Goal: Task Accomplishment & Management: Use online tool/utility

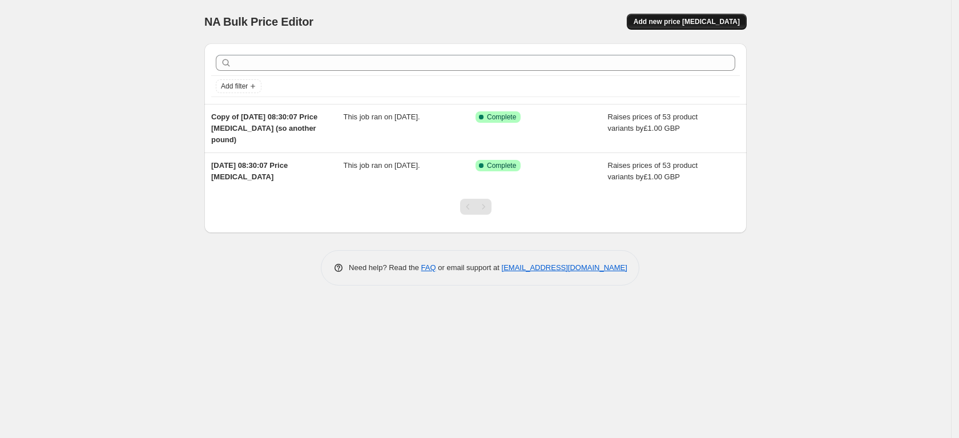
click at [679, 26] on span "Add new price [MEDICAL_DATA]" at bounding box center [687, 21] width 106 height 9
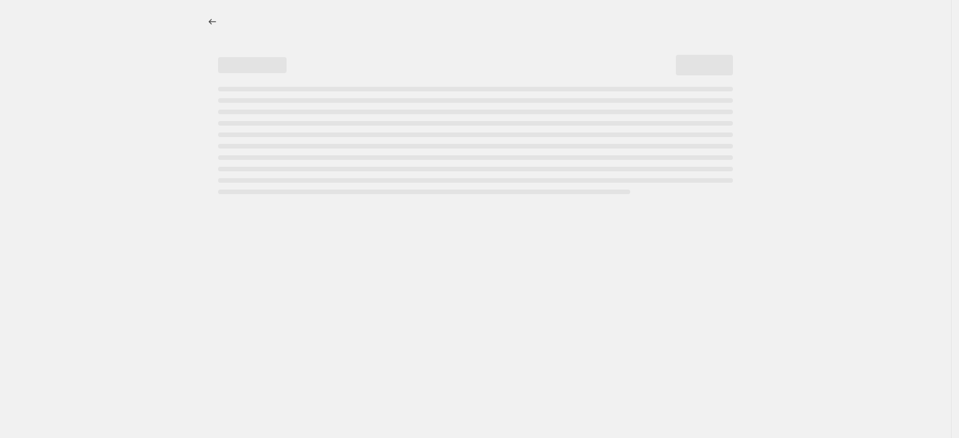
select select "percentage"
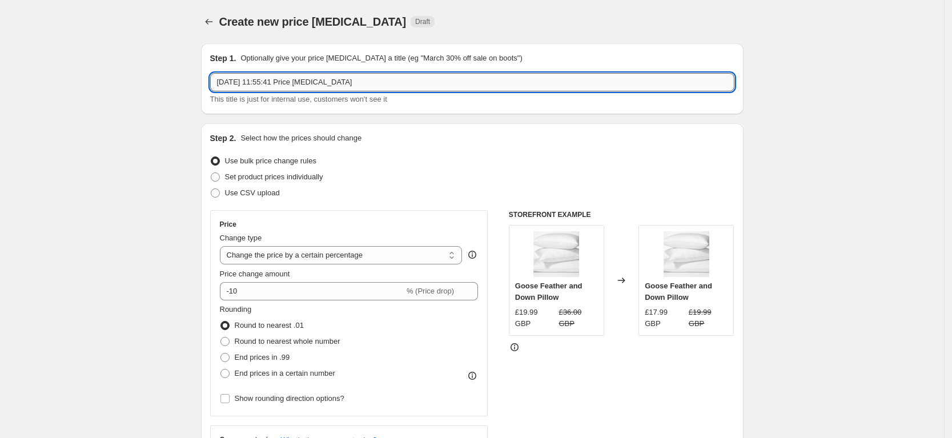
drag, startPoint x: 366, startPoint y: 83, endPoint x: 360, endPoint y: 84, distance: 6.3
click at [360, 84] on input "21 Aug 2025, 11:55:41 Price change job" at bounding box center [472, 82] width 524 height 18
drag, startPoint x: 266, startPoint y: 83, endPoint x: 396, endPoint y: 87, distance: 129.7
click at [396, 87] on input "21 Aug 2025, 11:55:41 Price change job of i" at bounding box center [472, 82] width 524 height 18
type input "21 Aug 2025-increasing duvets + toppers by £1"
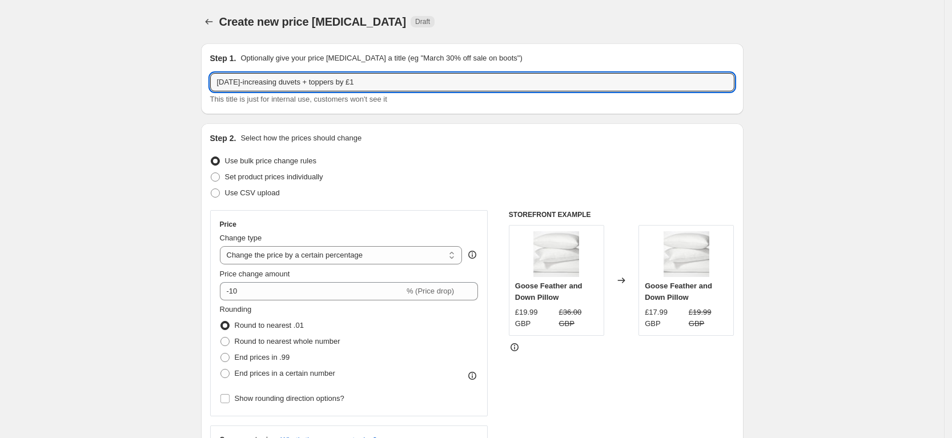
scroll to position [49, 0]
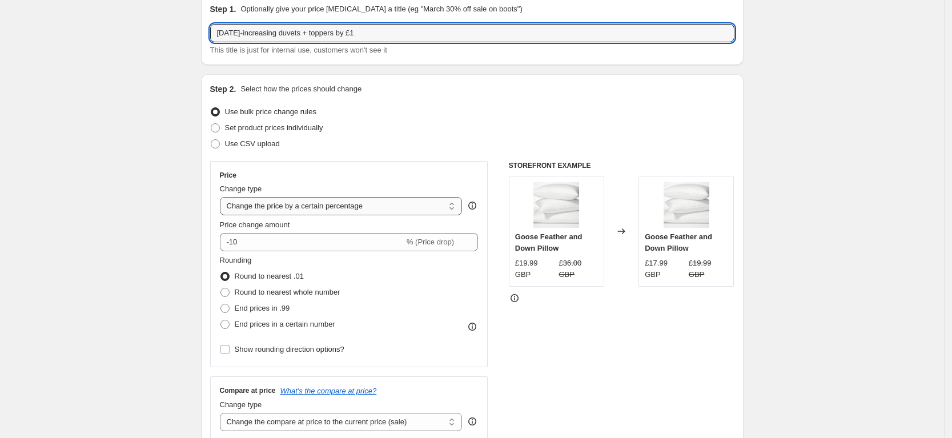
click at [287, 207] on select "Change the price to a certain amount Change the price by a certain amount Chang…" at bounding box center [341, 206] width 243 height 18
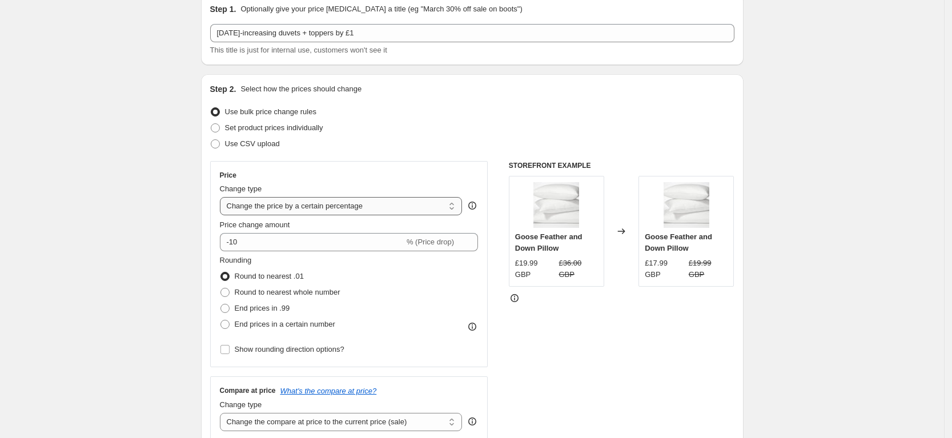
select select "by"
click at [223, 197] on select "Change the price to a certain amount Change the price by a certain amount Chang…" at bounding box center [341, 206] width 243 height 18
type input "-10.00"
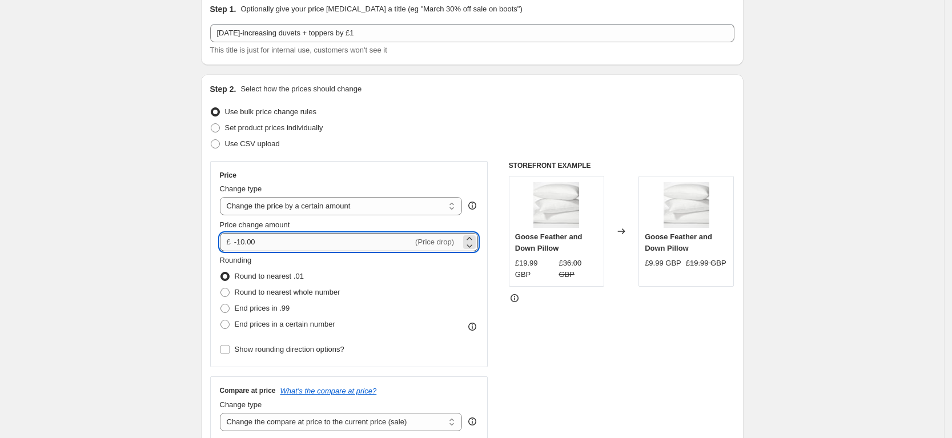
click at [283, 243] on input "-10.00" at bounding box center [323, 242] width 179 height 18
type input "-1"
type input "1.00"
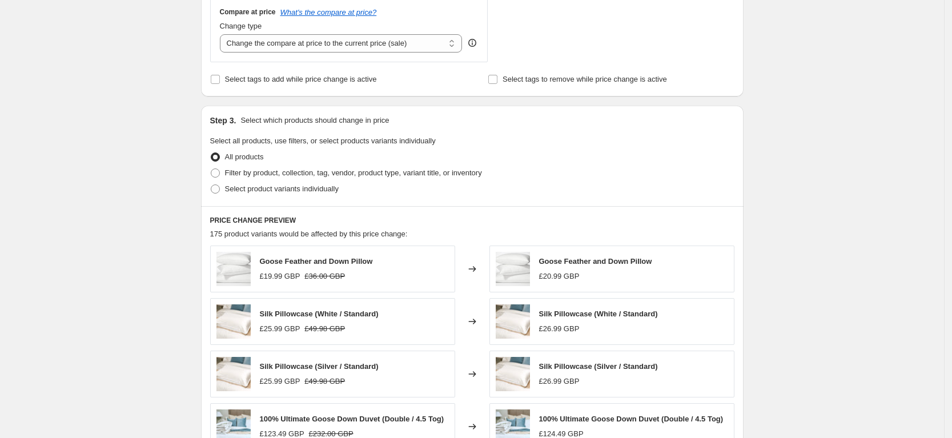
scroll to position [430, 0]
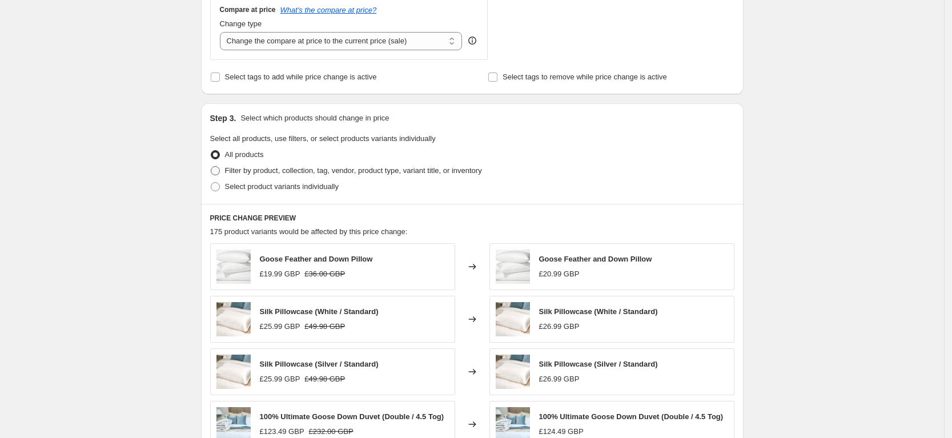
click at [219, 172] on span at bounding box center [215, 170] width 9 height 9
click at [211, 167] on input "Filter by product, collection, tag, vendor, product type, variant title, or inv…" at bounding box center [211, 166] width 1 height 1
radio input "true"
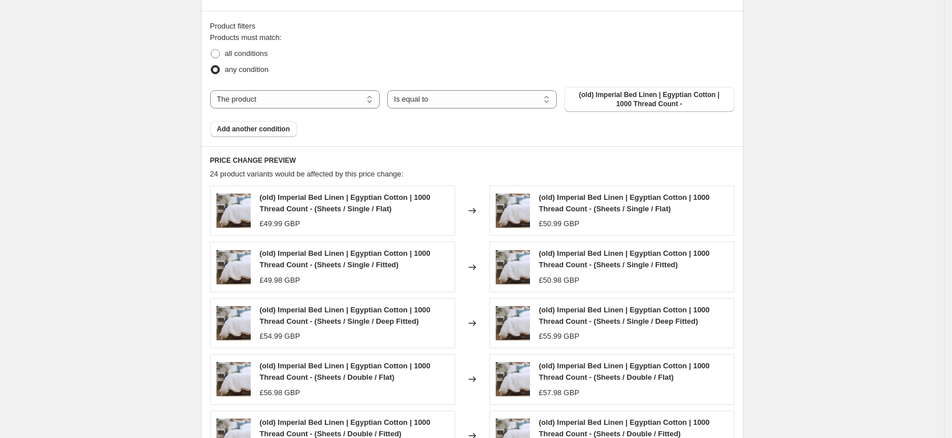
scroll to position [621, 0]
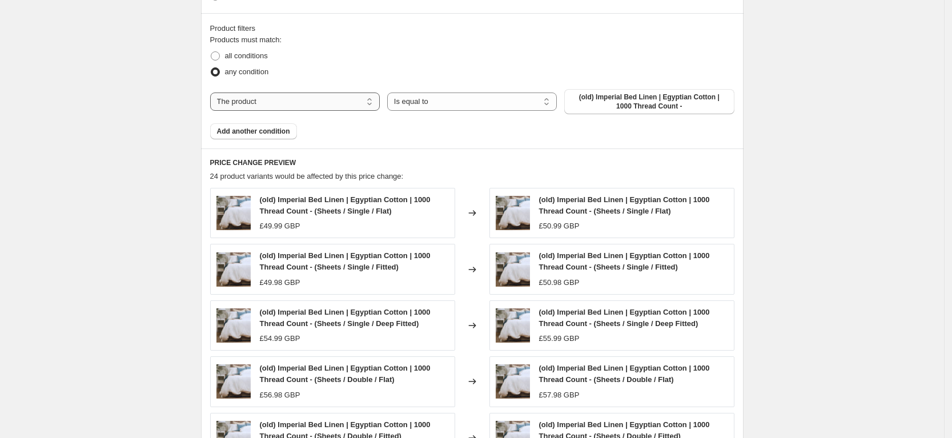
click at [245, 101] on select "The product The product's collection The product's tag The product's vendor The…" at bounding box center [295, 102] width 170 height 18
click at [436, 105] on select "Is equal to Is not equal to" at bounding box center [472, 102] width 170 height 18
click at [557, 105] on select "Is equal to Is not equal to" at bounding box center [472, 102] width 170 height 18
click at [592, 105] on span "(old) Imperial Bed Linen | Egyptian Cotton | 1000 Thread Count -" at bounding box center [649, 102] width 156 height 18
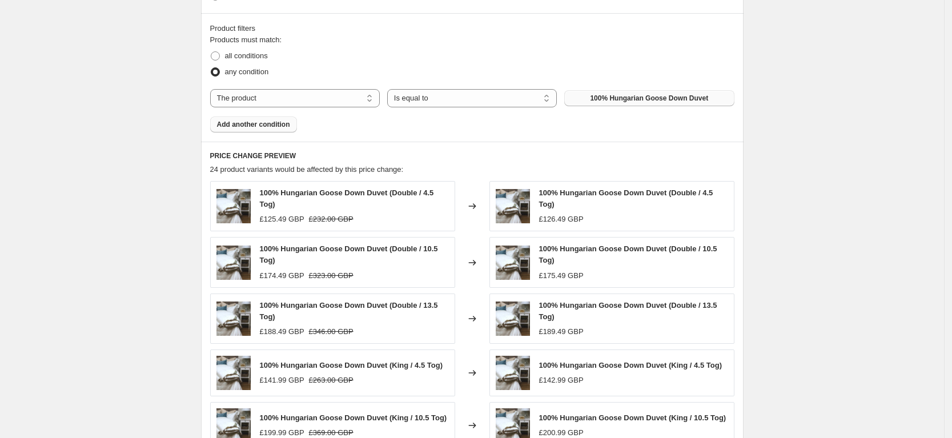
click at [267, 130] on button "Add another condition" at bounding box center [253, 125] width 87 height 16
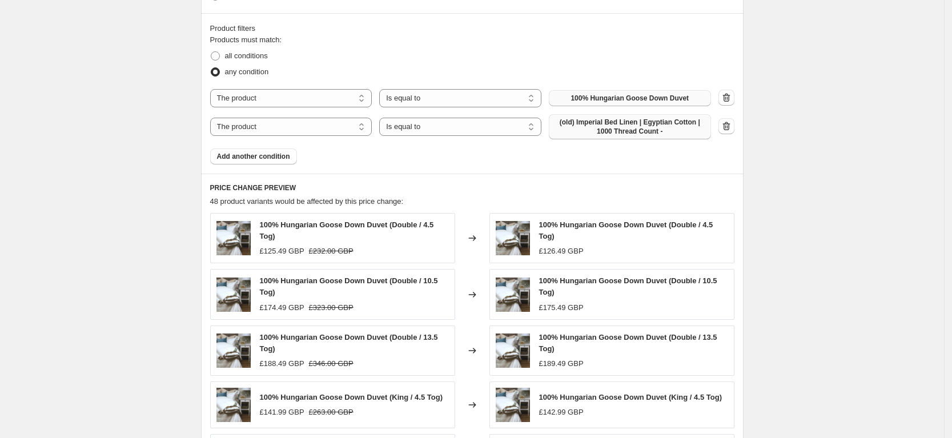
click at [592, 130] on span "(old) Imperial Bed Linen | Egyptian Cotton | 1000 Thread Count -" at bounding box center [630, 127] width 148 height 18
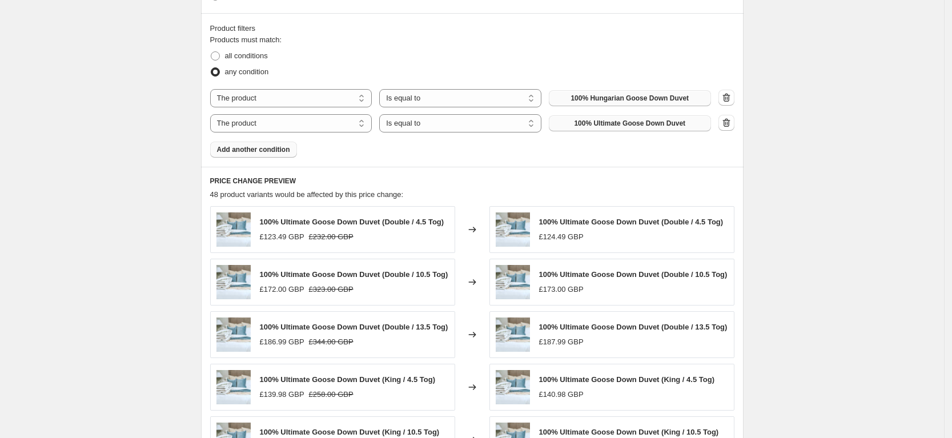
click at [234, 150] on span "Add another condition" at bounding box center [253, 149] width 73 height 9
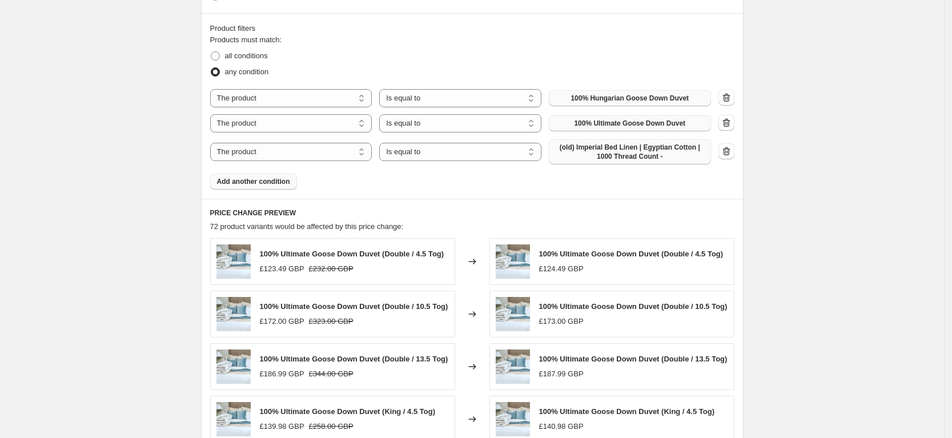
click at [576, 159] on span "(old) Imperial Bed Linen | Egyptian Cotton | 1000 Thread Count -" at bounding box center [630, 152] width 148 height 18
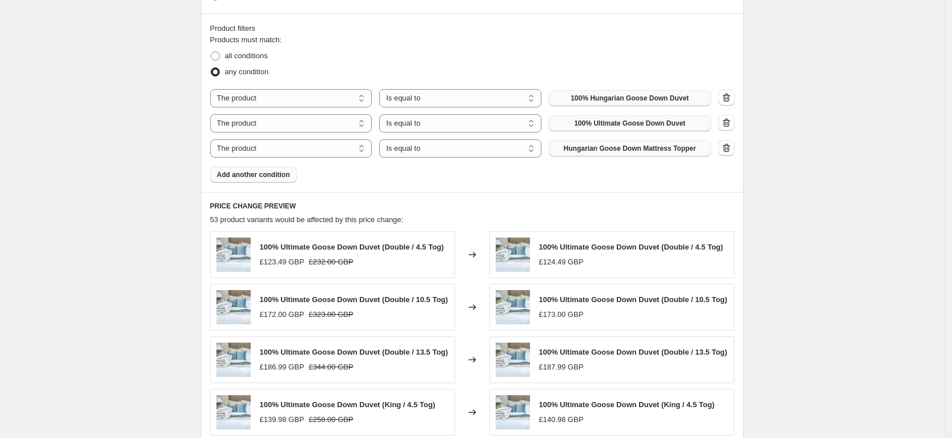
scroll to position [890, 0]
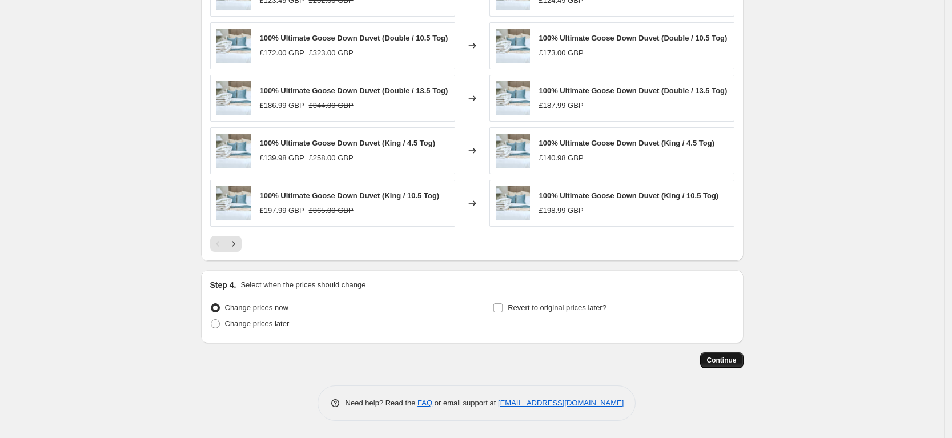
click at [725, 356] on span "Continue" at bounding box center [722, 360] width 30 height 9
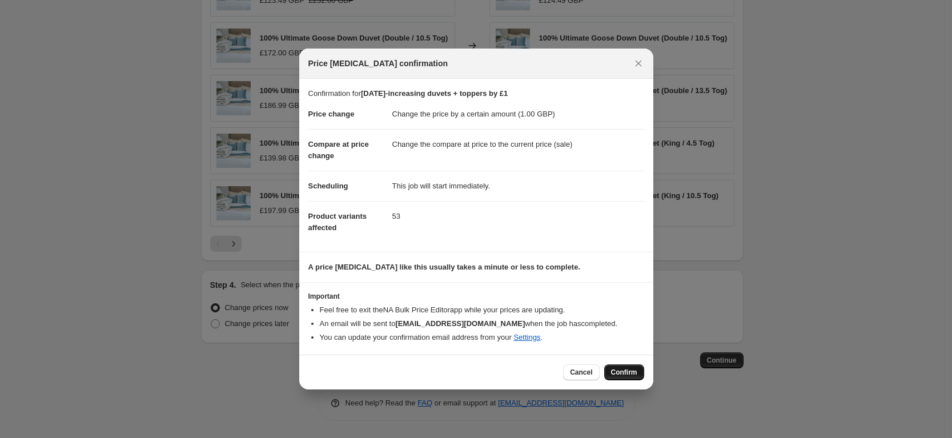
click at [613, 368] on span "Confirm" at bounding box center [624, 372] width 26 height 9
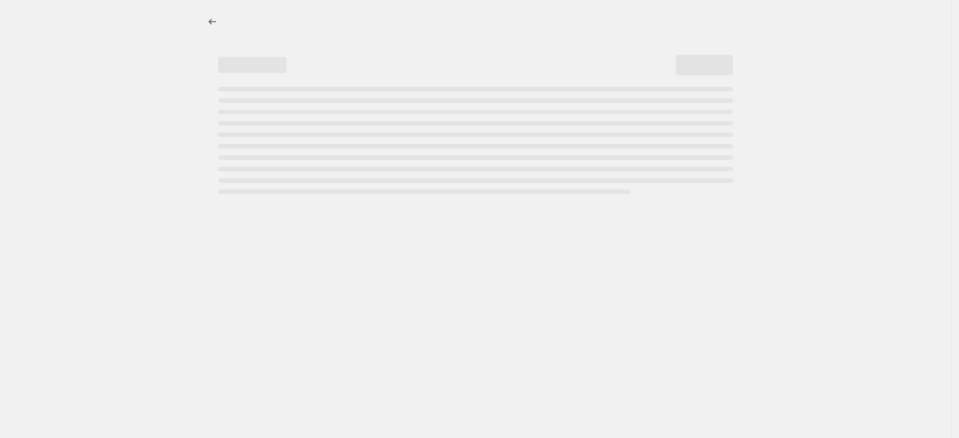
select select "by"
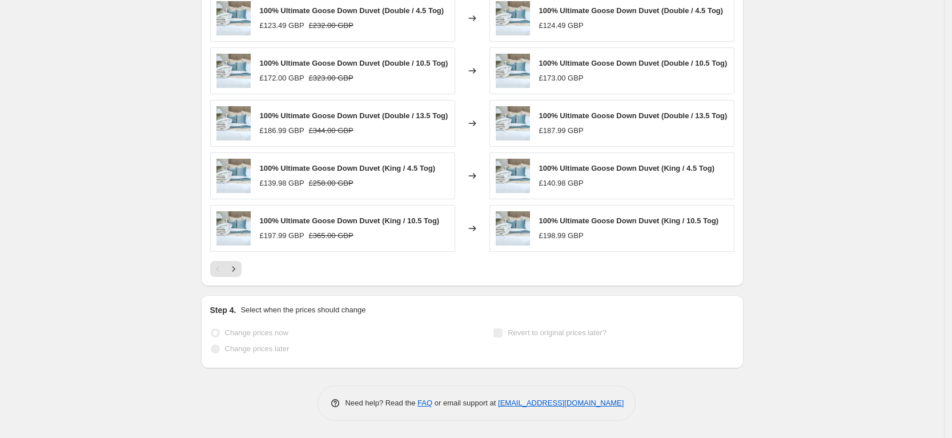
scroll to position [974, 0]
click at [246, 268] on div at bounding box center [472, 269] width 524 height 16
click at [239, 268] on icon "Next" at bounding box center [233, 268] width 11 height 11
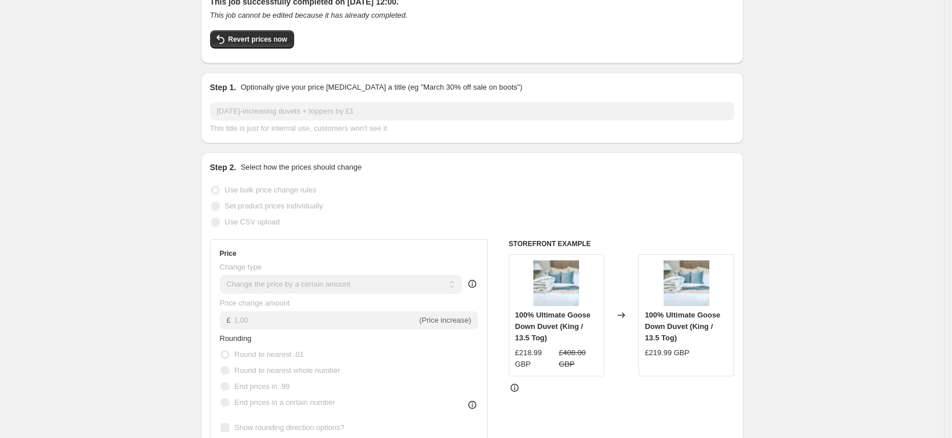
scroll to position [0, 0]
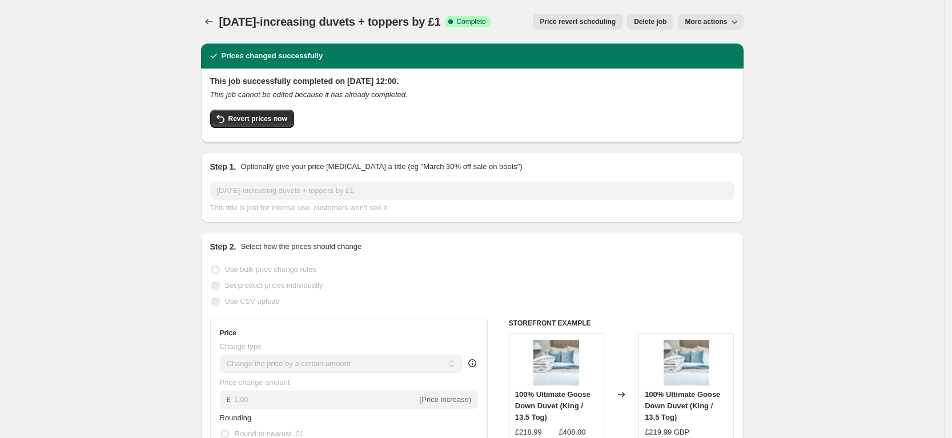
click at [713, 24] on span "More actions" at bounding box center [706, 21] width 42 height 9
click at [213, 22] on icon "Price change jobs" at bounding box center [208, 21] width 11 height 11
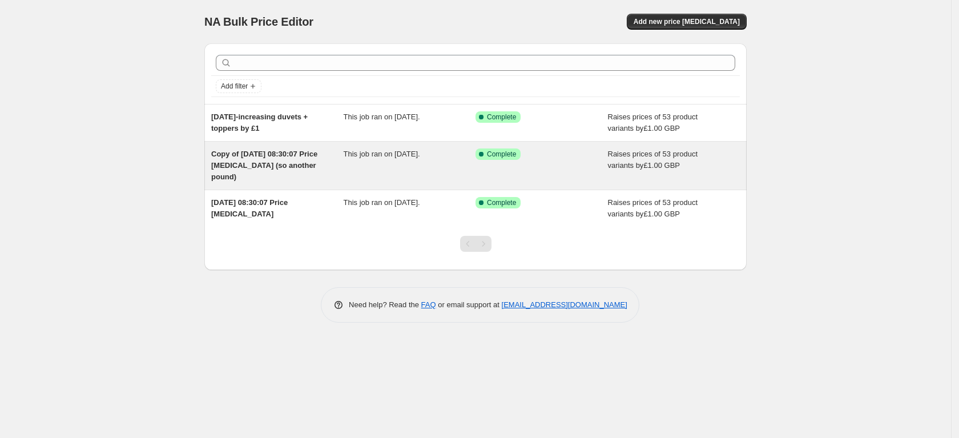
click at [257, 158] on span "Copy of 14 May 2025, 08:30:07 Price change job (so another pound)" at bounding box center [264, 165] width 106 height 31
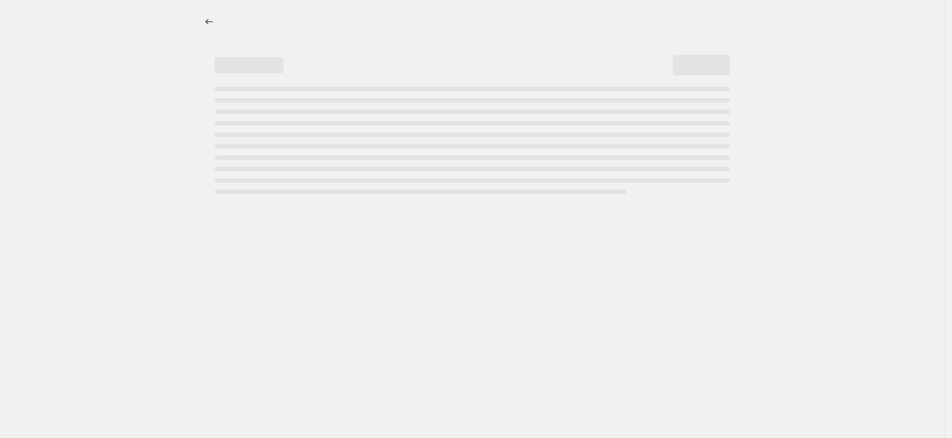
select select "by"
